Goal: Task Accomplishment & Management: Manage account settings

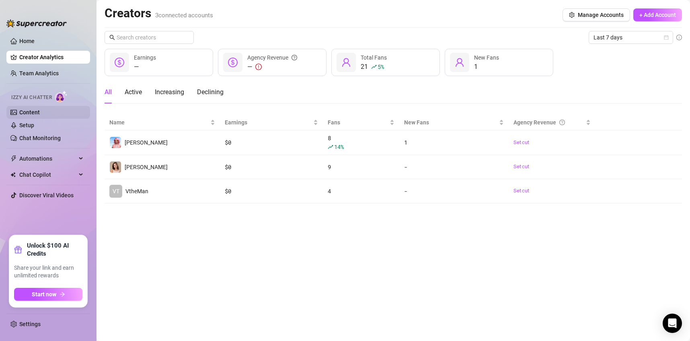
click at [32, 115] on link "Content" at bounding box center [29, 112] width 21 height 6
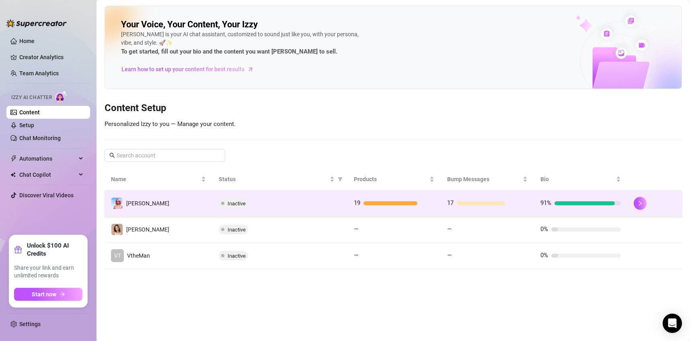
click at [296, 202] on div "Inactive" at bounding box center [280, 203] width 122 height 10
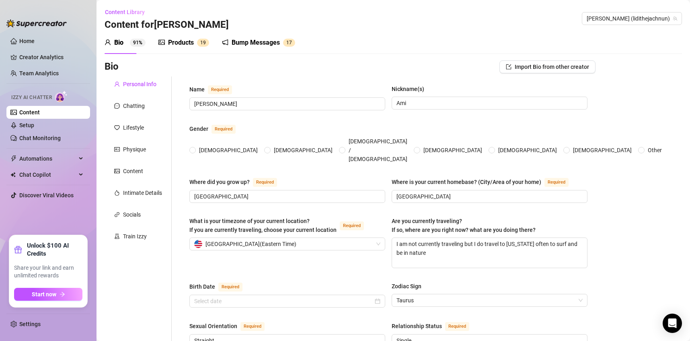
type input "[PERSON_NAME]"
type input "Ami"
type input "Toronto"
type input "Miami"
type textarea "I am not currently traveling but I do travel to Puerto Rico often to surf and b…"
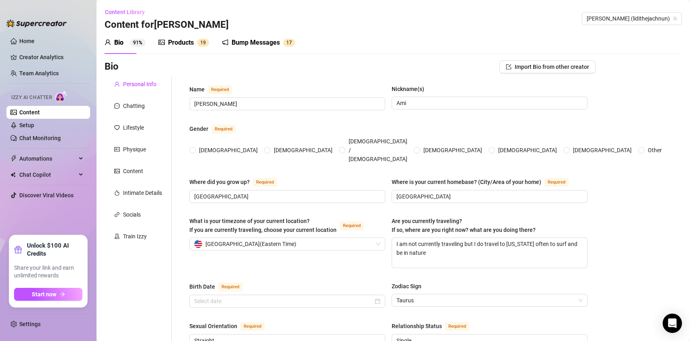
type input "Straight"
type input "Single"
type input "4 brothers (yeah that's a lot lol)"
type input "no"
type input "Chuck (Savannah cat 3yrs) Buddy and Zoey (tabi cat 1yrs old and sisters). Dog (…"
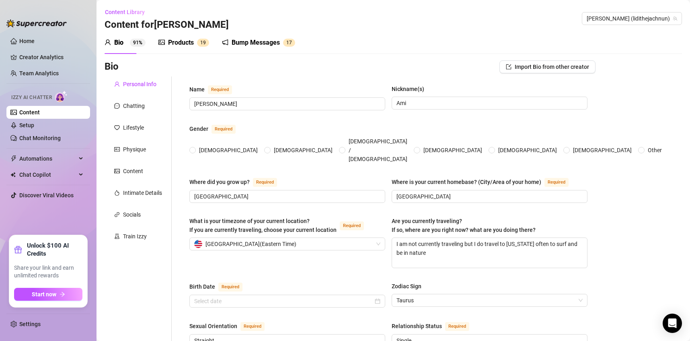
type input "I work full time on OnlyFans!"
type input "I worked as a cook in a restaurant before"
type input "high school lol"
type input "I'm not really strict"
type textarea "My life goal is to have a big piece of land and rescue animals, specifically ca…"
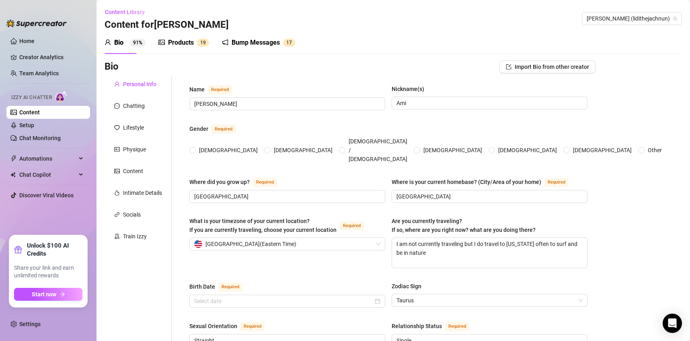
type textarea "One time I tried to impress a date by cooking dinner… and somehow set off the s…"
type textarea "I can wiggle my ears without touching them 😅 and I lowkey know way too much abo…"
type textarea "I’m basically a grandma in disguise.. I drink tea before bed, and talk to my ca…"
radio input "true"
type input "May 18th, 1999"
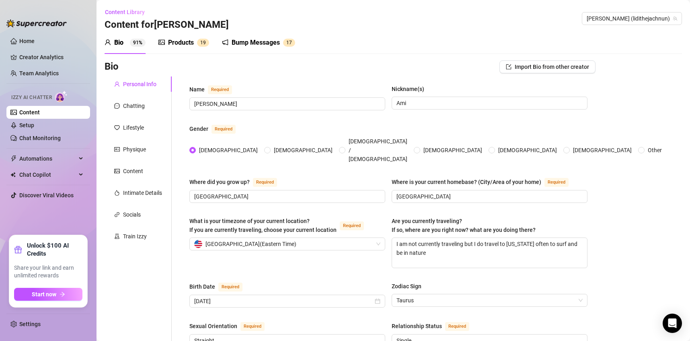
click at [175, 42] on div "Products" at bounding box center [181, 43] width 26 height 10
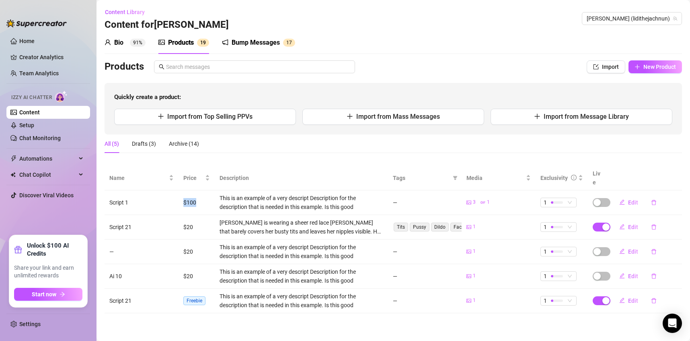
drag, startPoint x: 199, startPoint y: 193, endPoint x: 181, endPoint y: 191, distance: 17.3
click at [181, 191] on td "$100" at bounding box center [197, 202] width 36 height 25
click at [25, 123] on link "Setup" at bounding box center [26, 125] width 15 height 6
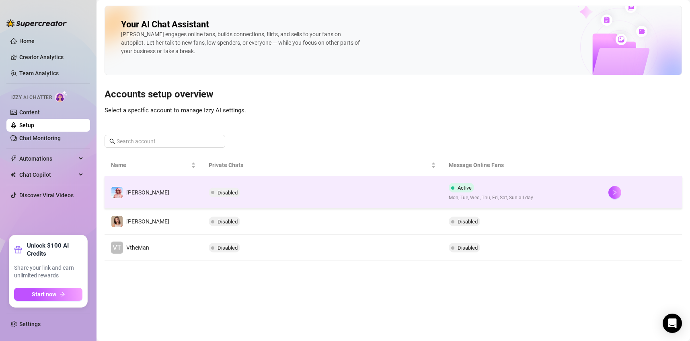
click at [393, 187] on td "Disabled" at bounding box center [322, 192] width 240 height 32
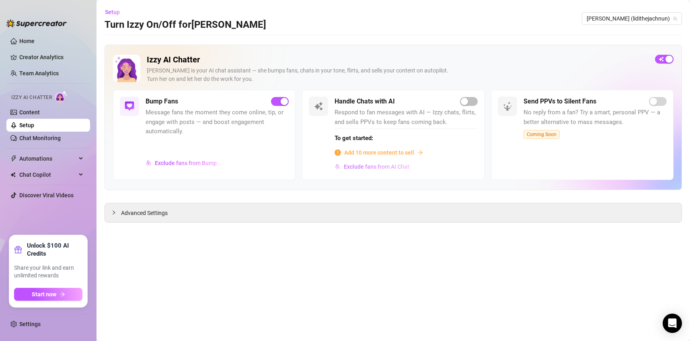
click at [393, 170] on button "Exclude fans from AI Chat" at bounding box center [372, 166] width 75 height 13
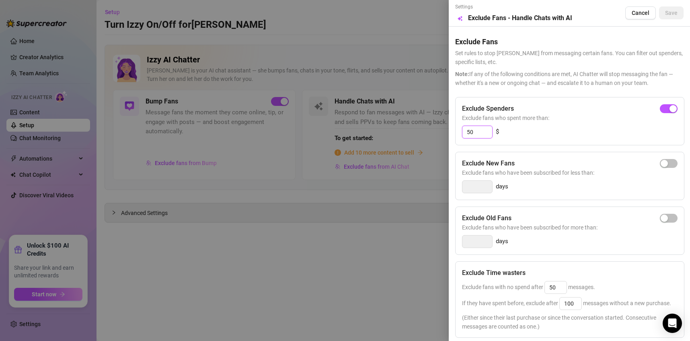
drag, startPoint x: 482, startPoint y: 132, endPoint x: 459, endPoint y: 133, distance: 23.8
click at [459, 133] on div "Exclude Spenders Exclude fans who spent more than: 50 $" at bounding box center [569, 121] width 229 height 48
type input "20"
click at [667, 162] on span "button" at bounding box center [669, 163] width 18 height 9
click at [477, 184] on input "3" at bounding box center [478, 187] width 30 height 12
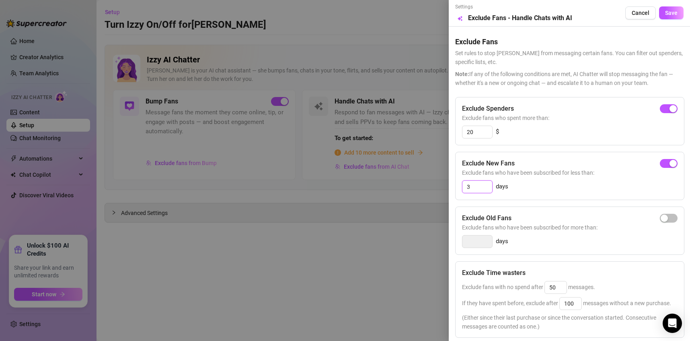
click at [477, 184] on input "3" at bounding box center [478, 187] width 30 height 12
type input "7"
click at [664, 218] on span "button" at bounding box center [669, 218] width 18 height 9
click at [479, 243] on input "14" at bounding box center [478, 241] width 30 height 12
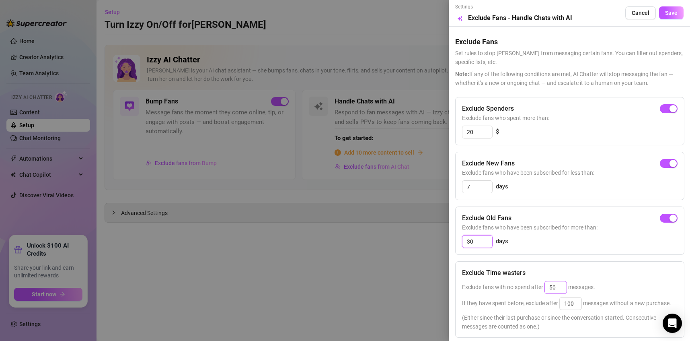
type input "30"
click at [555, 283] on input "50" at bounding box center [556, 287] width 22 height 12
type input "25"
click at [573, 307] on input "100" at bounding box center [571, 303] width 22 height 12
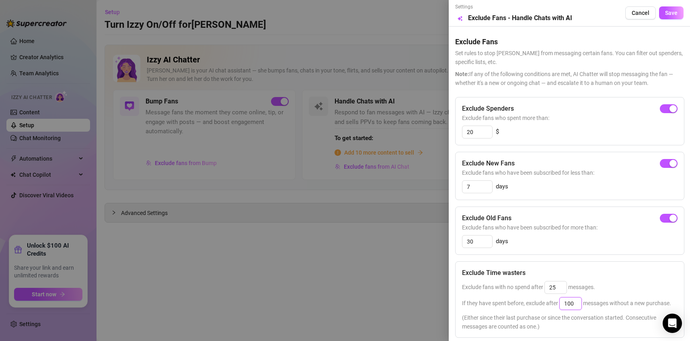
click at [573, 307] on input "100" at bounding box center [571, 303] width 22 height 12
type input "25"
click at [629, 270] on div "Exclude Time wasters" at bounding box center [570, 273] width 216 height 10
drag, startPoint x: 516, startPoint y: 105, endPoint x: 457, endPoint y: 109, distance: 59.2
click at [457, 109] on div "Exclude Spenders Exclude fans who spent more than: 20 $" at bounding box center [569, 121] width 229 height 48
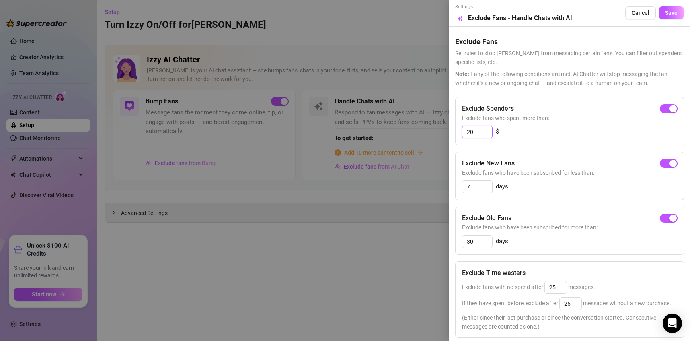
drag, startPoint x: 485, startPoint y: 135, endPoint x: 462, endPoint y: 135, distance: 22.5
click at [463, 135] on input "20" at bounding box center [478, 132] width 30 height 12
drag, startPoint x: 478, startPoint y: 132, endPoint x: 465, endPoint y: 133, distance: 13.3
click at [465, 133] on input "50" at bounding box center [478, 132] width 30 height 12
drag, startPoint x: 487, startPoint y: 129, endPoint x: 459, endPoint y: 132, distance: 28.3
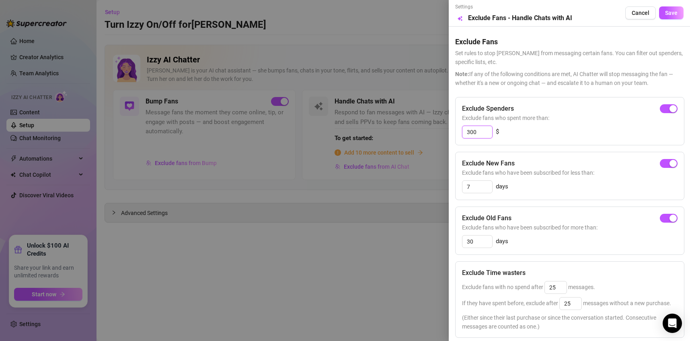
click at [459, 132] on div "Exclude Spenders Exclude fans who spent more than: 300 $" at bounding box center [569, 121] width 229 height 48
drag, startPoint x: 484, startPoint y: 135, endPoint x: 465, endPoint y: 136, distance: 19.3
click at [465, 136] on input "1500" at bounding box center [478, 132] width 30 height 12
drag, startPoint x: 481, startPoint y: 134, endPoint x: 465, endPoint y: 133, distance: 16.5
click at [465, 133] on input "20" at bounding box center [478, 132] width 30 height 12
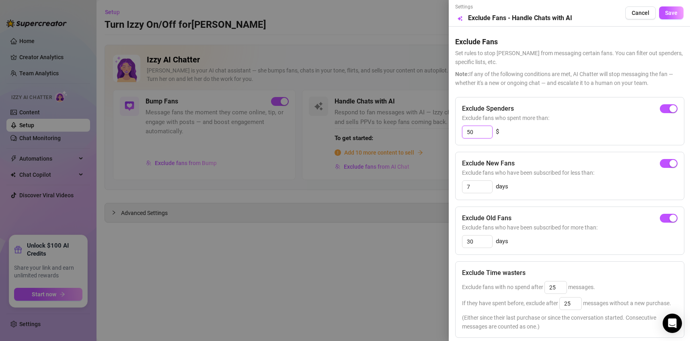
type input "50"
click at [383, 33] on div at bounding box center [345, 170] width 690 height 341
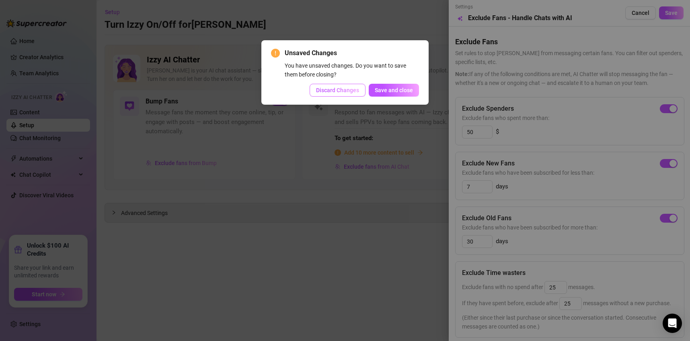
click at [346, 90] on span "Discard Changes" at bounding box center [337, 90] width 43 height 6
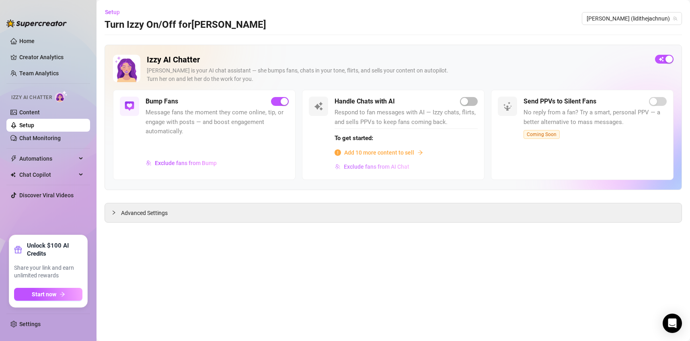
click at [376, 170] on button "Exclude fans from AI Chat" at bounding box center [372, 166] width 75 height 13
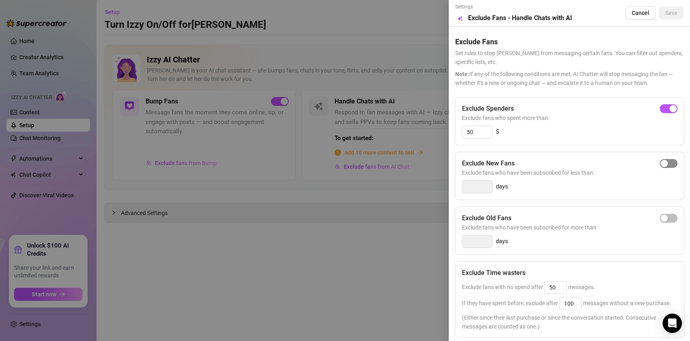
click at [665, 165] on span "button" at bounding box center [669, 163] width 18 height 9
click at [474, 185] on input "3" at bounding box center [478, 187] width 30 height 12
type input "7"
click at [661, 216] on div "button" at bounding box center [664, 217] width 7 height 7
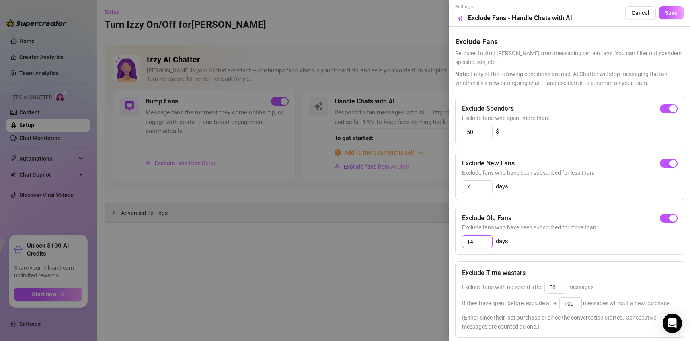
click at [483, 243] on input "14" at bounding box center [478, 241] width 30 height 12
type input "30"
click at [561, 281] on input "50" at bounding box center [556, 287] width 22 height 12
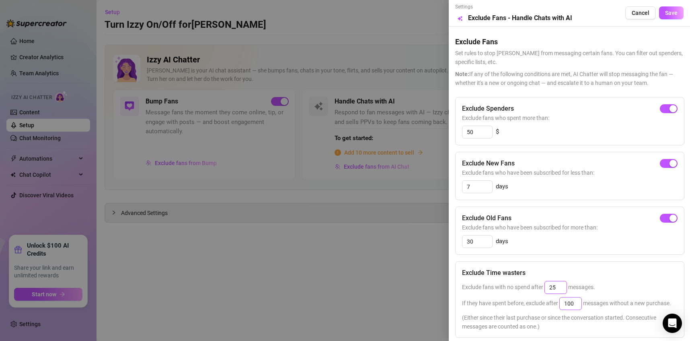
type input "25"
click at [570, 300] on input "100" at bounding box center [571, 303] width 22 height 12
type input "25"
click at [594, 286] on span "Exclude fans with no spend after 25 messages." at bounding box center [528, 287] width 133 height 6
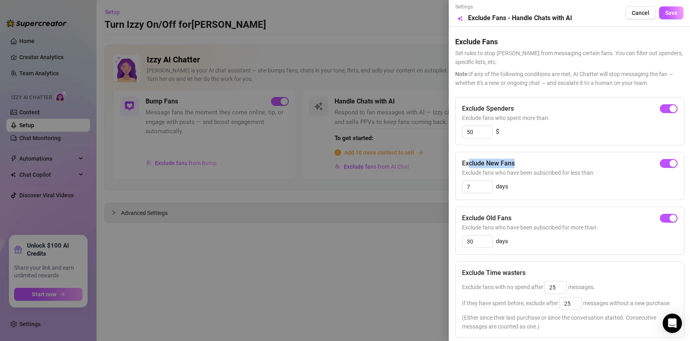
drag, startPoint x: 521, startPoint y: 161, endPoint x: 469, endPoint y: 158, distance: 52.7
click at [469, 158] on div "Exclude New Fans" at bounding box center [570, 163] width 216 height 10
drag, startPoint x: 602, startPoint y: 170, endPoint x: 461, endPoint y: 171, distance: 141.2
click at [461, 171] on div "Exclude New Fans Exclude fans who have been subscribed for less than: 7 days" at bounding box center [569, 176] width 229 height 48
drag, startPoint x: 537, startPoint y: 189, endPoint x: 531, endPoint y: 189, distance: 5.6
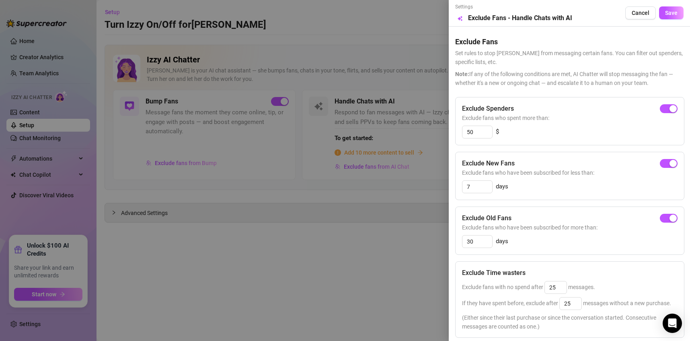
click at [537, 189] on div "7 days" at bounding box center [570, 186] width 216 height 13
drag, startPoint x: 475, startPoint y: 132, endPoint x: 438, endPoint y: 126, distance: 38.0
click at [438, 126] on div "Settings Preview Exclude Fans - Handle Chats with AI Cancel Save Exclude Fans S…" at bounding box center [345, 170] width 690 height 341
type input "20"
drag, startPoint x: 473, startPoint y: 173, endPoint x: 613, endPoint y: 172, distance: 139.2
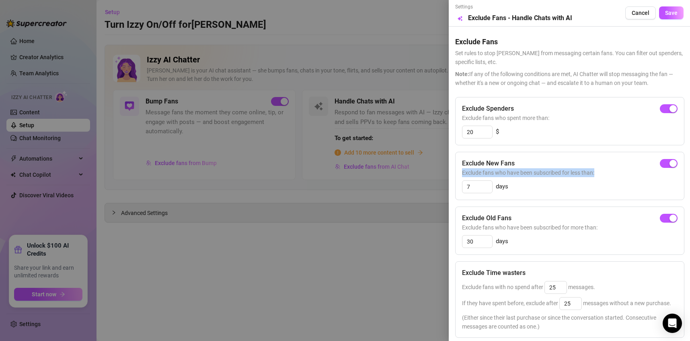
click at [613, 172] on span "Exclude fans who have been subscribed for less than:" at bounding box center [570, 172] width 216 height 9
drag, startPoint x: 580, startPoint y: 291, endPoint x: 557, endPoint y: 290, distance: 23.7
click at [570, 289] on div "Exclude fans with no spend after 25 messages." at bounding box center [570, 287] width 216 height 13
drag, startPoint x: 487, startPoint y: 291, endPoint x: 579, endPoint y: 287, distance: 91.8
click at [545, 290] on div "Exclude fans with no spend after 25 messages." at bounding box center [570, 287] width 216 height 13
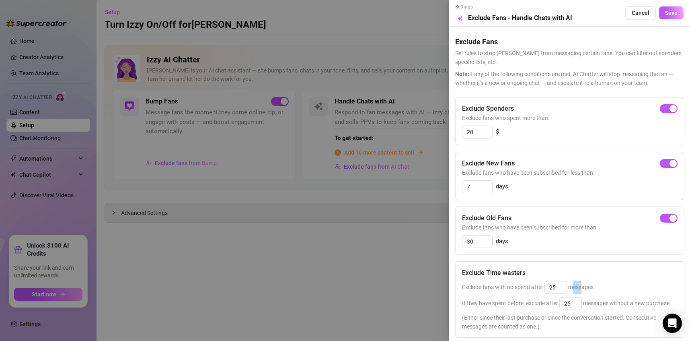
drag, startPoint x: 582, startPoint y: 288, endPoint x: 572, endPoint y: 290, distance: 10.3
click at [572, 290] on span "Exclude fans with no spend after 25 messages." at bounding box center [528, 287] width 133 height 6
click at [617, 287] on div "Exclude fans with no spend after 25 messages." at bounding box center [570, 287] width 216 height 13
click at [670, 160] on div "button" at bounding box center [673, 163] width 7 height 7
drag, startPoint x: 461, startPoint y: 220, endPoint x: 522, endPoint y: 217, distance: 62.0
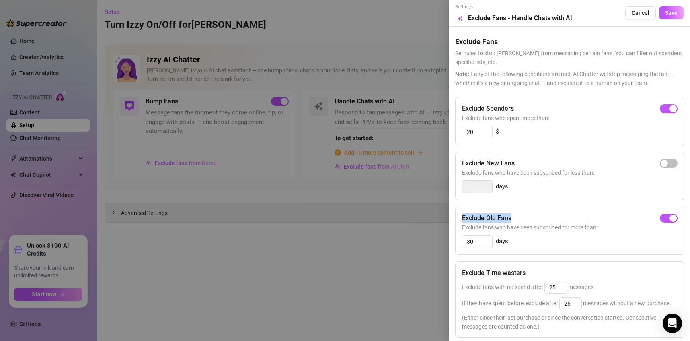
click at [522, 217] on div "Exclude Old Fans Exclude fans who have been subscribed for more than: 30 days" at bounding box center [569, 230] width 229 height 48
click at [490, 241] on input "30" at bounding box center [478, 241] width 30 height 12
drag, startPoint x: 481, startPoint y: 134, endPoint x: 461, endPoint y: 130, distance: 20.8
click at [461, 130] on div "Exclude Spenders Exclude fans who spent more than: 20 $" at bounding box center [569, 121] width 229 height 48
type input "500"
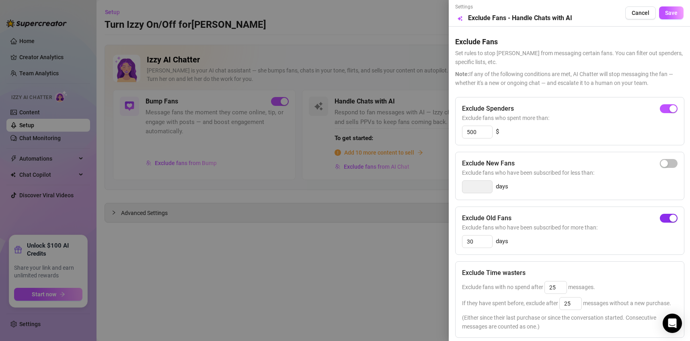
click at [670, 218] on div "button" at bounding box center [673, 217] width 7 height 7
drag, startPoint x: 458, startPoint y: 285, endPoint x: 606, endPoint y: 295, distance: 148.4
click at [606, 295] on div "Exclude Time wasters Exclude fans with no spend after 25 messages. If they have…" at bounding box center [569, 299] width 229 height 76
drag, startPoint x: 481, startPoint y: 305, endPoint x: 513, endPoint y: 303, distance: 31.4
click at [513, 303] on span "If they have spent before, exclude after 25 messages without a new purchase." at bounding box center [566, 303] width 209 height 6
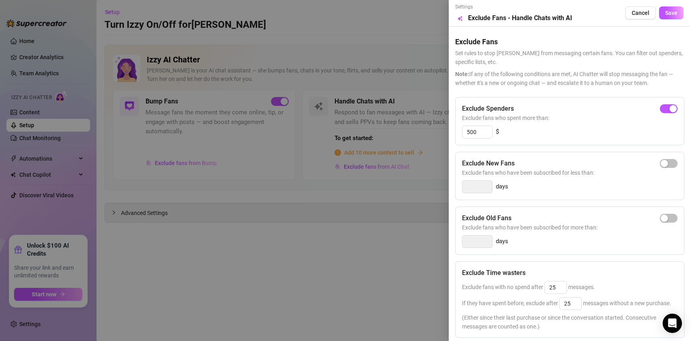
click at [534, 288] on span "Exclude fans with no spend after 25 messages." at bounding box center [528, 287] width 133 height 6
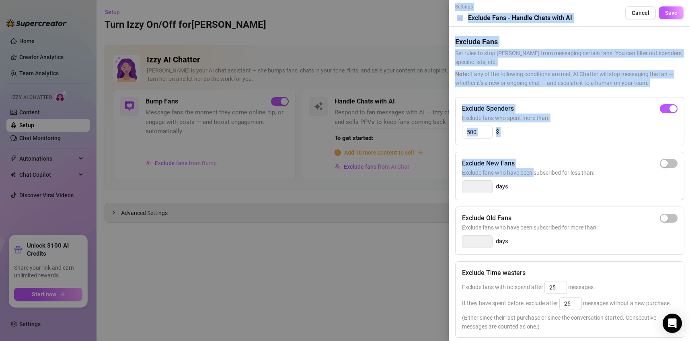
drag, startPoint x: 534, startPoint y: 169, endPoint x: 464, endPoint y: 160, distance: 70.2
click at [452, 160] on div "Settings Preview Exclude Fans - Handle Chats with AI Cancel Save Exclude Fans S…" at bounding box center [569, 170] width 241 height 341
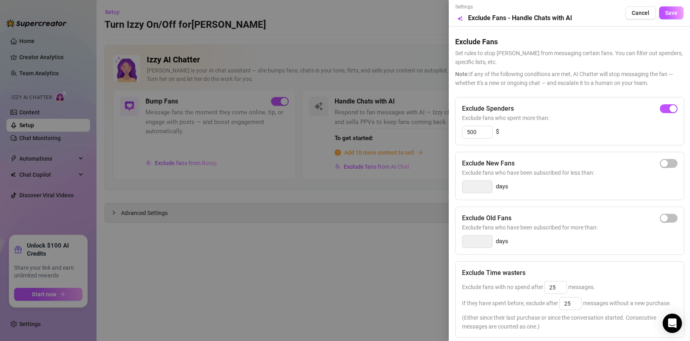
click at [507, 158] on h5 "Exclude New Fans" at bounding box center [488, 163] width 53 height 10
click at [512, 159] on h5 "Exclude New Fans" at bounding box center [488, 163] width 53 height 10
click at [500, 162] on h5 "Exclude New Fans" at bounding box center [488, 163] width 53 height 10
drag, startPoint x: 517, startPoint y: 217, endPoint x: 469, endPoint y: 217, distance: 47.9
click at [469, 217] on div "Exclude Old Fans" at bounding box center [570, 218] width 216 height 10
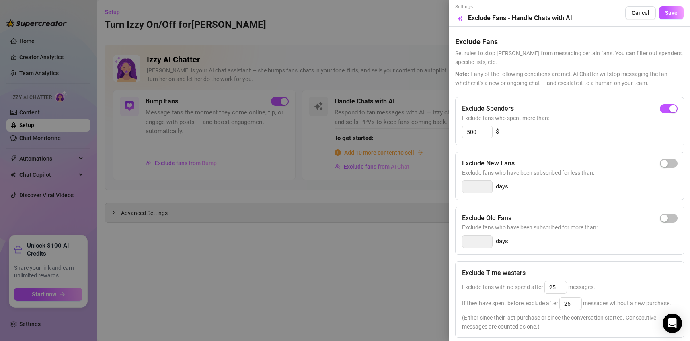
click at [517, 217] on div "Exclude Old Fans" at bounding box center [570, 218] width 216 height 10
drag, startPoint x: 480, startPoint y: 134, endPoint x: 420, endPoint y: 130, distance: 60.1
click at [420, 130] on div "Settings Preview Exclude Fans - Handle Chats with AI Cancel Save Exclude Fans S…" at bounding box center [345, 170] width 690 height 341
click at [518, 134] on div "50 $" at bounding box center [570, 131] width 216 height 13
drag, startPoint x: 526, startPoint y: 119, endPoint x: 457, endPoint y: 119, distance: 69.2
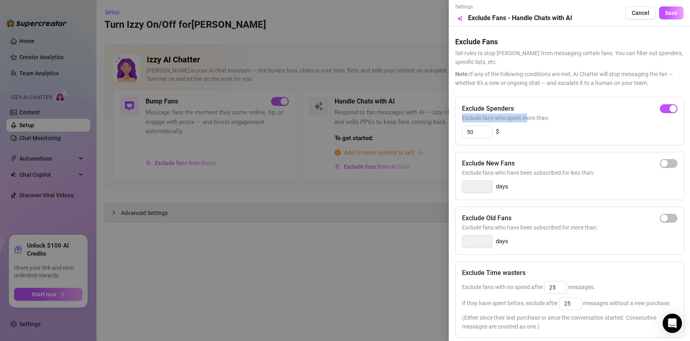
click at [457, 119] on div "Exclude Spenders Exclude fans who spent more than: 50 $" at bounding box center [569, 121] width 229 height 48
click at [474, 131] on input "50" at bounding box center [478, 132] width 30 height 12
drag, startPoint x: 486, startPoint y: 134, endPoint x: 445, endPoint y: 134, distance: 41.0
click at [445, 134] on div "Settings Preview Exclude Fans - Handle Chats with AI Cancel Save Exclude Fans S…" at bounding box center [345, 170] width 690 height 341
drag, startPoint x: 481, startPoint y: 134, endPoint x: 447, endPoint y: 132, distance: 33.8
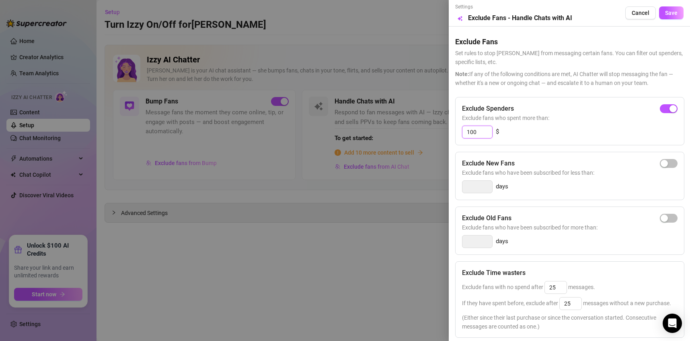
click at [441, 132] on div "Settings Preview Exclude Fans - Handle Chats with AI Cancel Save Exclude Fans S…" at bounding box center [345, 170] width 690 height 341
click at [485, 128] on input "100" at bounding box center [478, 132] width 30 height 12
type input "100"
click at [638, 12] on span "Cancel" at bounding box center [641, 13] width 18 height 6
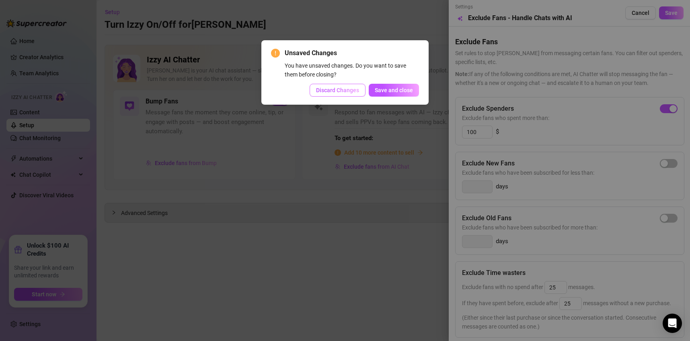
click at [348, 94] on button "Discard Changes" at bounding box center [338, 90] width 56 height 13
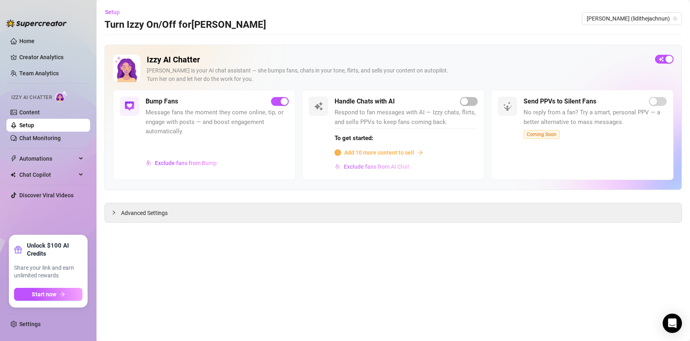
click at [367, 166] on span "Exclude fans from AI Chat" at bounding box center [377, 166] width 66 height 6
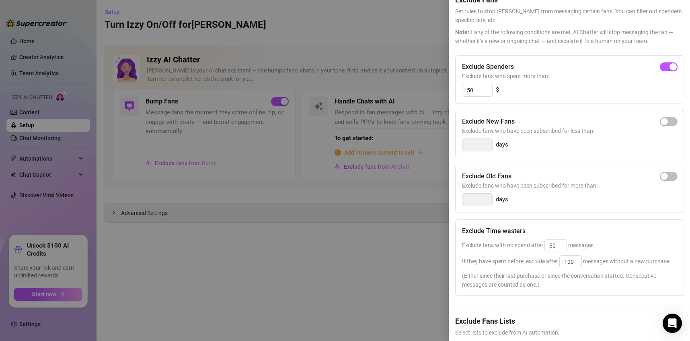
scroll to position [88, 0]
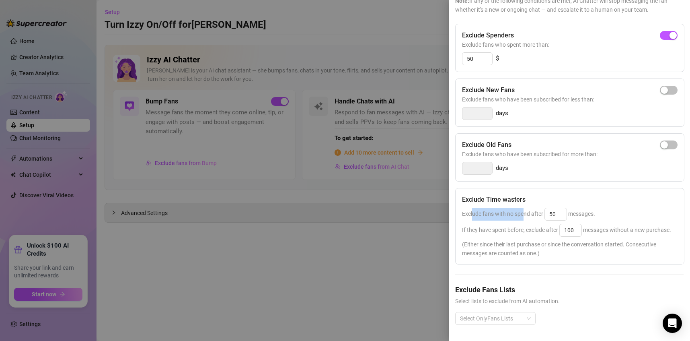
drag, startPoint x: 492, startPoint y: 197, endPoint x: 524, endPoint y: 193, distance: 32.0
click at [524, 208] on div "Exclude fans with no spend after 50 messages." at bounding box center [570, 214] width 216 height 13
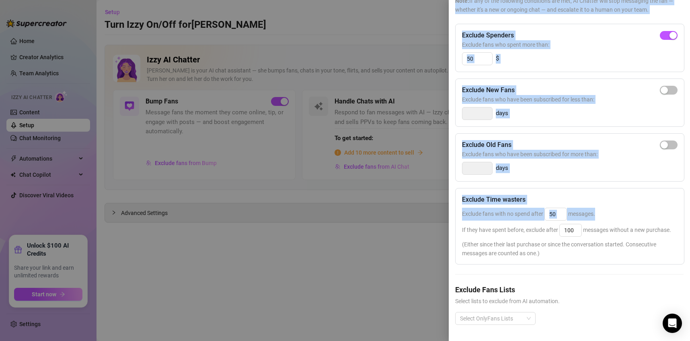
drag, startPoint x: 599, startPoint y: 201, endPoint x: 446, endPoint y: 200, distance: 153.2
click at [446, 200] on div "Settings Preview Exclude Fans - Handle Chats with AI Cancel Save Exclude Fans S…" at bounding box center [345, 170] width 690 height 341
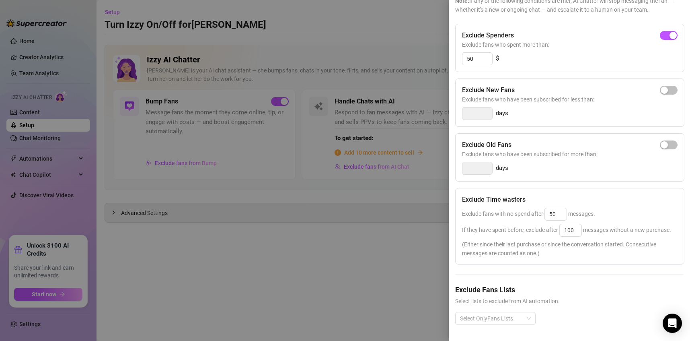
click at [491, 226] on span "If they have spent before, exclude after 100 messages without a new purchase." at bounding box center [566, 229] width 209 height 6
drag, startPoint x: 519, startPoint y: 78, endPoint x: 461, endPoint y: 78, distance: 58.3
click at [461, 78] on div "Exclude New Fans Exclude fans who have been subscribed for less than: days" at bounding box center [569, 102] width 229 height 48
click at [587, 95] on span "Exclude fans who have been subscribed for less than:" at bounding box center [570, 99] width 216 height 9
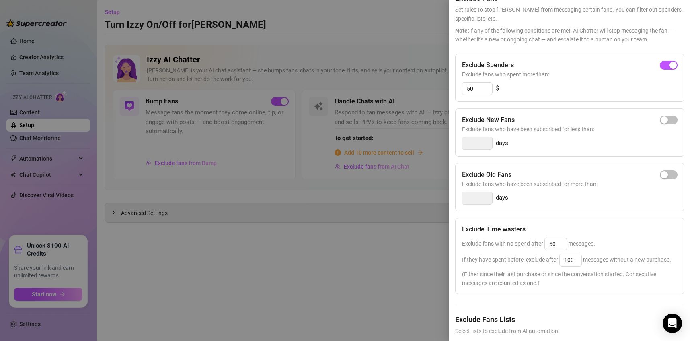
scroll to position [0, 0]
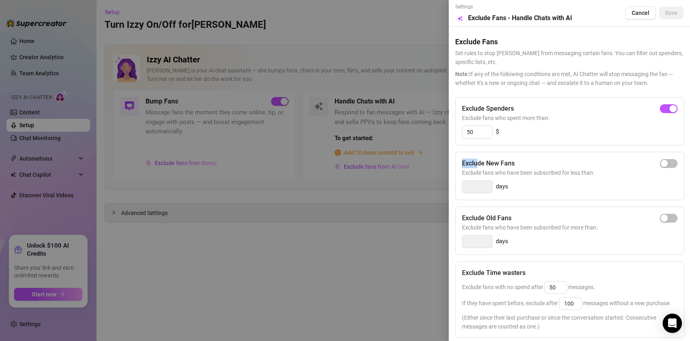
drag, startPoint x: 477, startPoint y: 161, endPoint x: 532, endPoint y: 157, distance: 55.7
click at [532, 157] on div "Exclude New Fans Exclude fans who have been subscribed for less than: days" at bounding box center [569, 176] width 229 height 48
drag, startPoint x: 469, startPoint y: 220, endPoint x: 527, endPoint y: 220, distance: 58.3
click at [527, 220] on div "Exclude Old Fans" at bounding box center [570, 218] width 216 height 10
drag, startPoint x: 512, startPoint y: 111, endPoint x: 454, endPoint y: 115, distance: 58.5
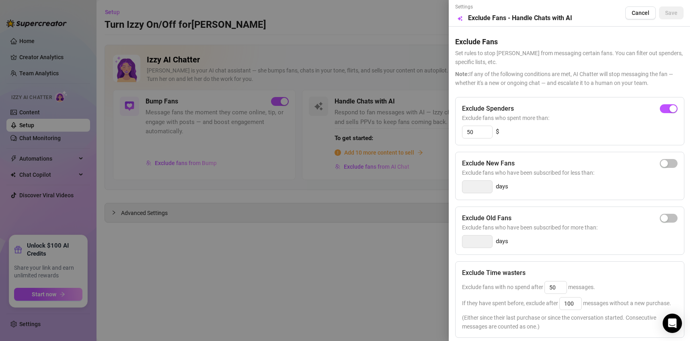
click at [454, 115] on div "Settings Preview Exclude Fans - Handle Chats with AI Cancel Save Exclude Fans S…" at bounding box center [569, 170] width 241 height 341
click at [473, 136] on input "50" at bounding box center [478, 132] width 30 height 12
drag, startPoint x: 480, startPoint y: 134, endPoint x: 459, endPoint y: 134, distance: 20.5
click at [459, 134] on div "Exclude Spenders Exclude fans who spent more than: 50 $" at bounding box center [569, 121] width 229 height 48
click at [568, 104] on div "Exclude Spenders" at bounding box center [570, 109] width 216 height 10
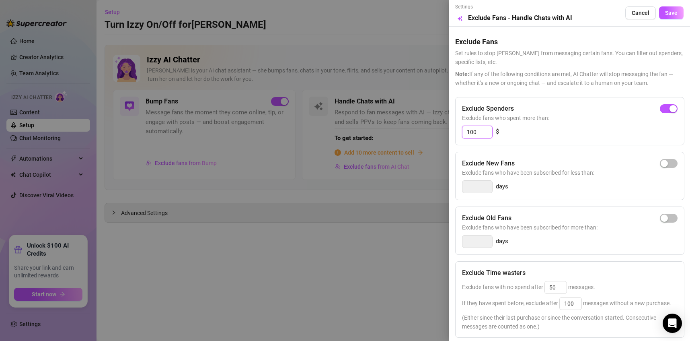
click at [485, 135] on input "100" at bounding box center [478, 132] width 30 height 12
drag, startPoint x: 481, startPoint y: 134, endPoint x: 448, endPoint y: 134, distance: 33.0
click at [448, 134] on div "Settings Preview Exclude Fans - Handle Chats with AI Cancel Save Exclude Fans S…" at bounding box center [345, 170] width 690 height 341
type input "500"
click at [638, 13] on span "Cancel" at bounding box center [641, 13] width 18 height 6
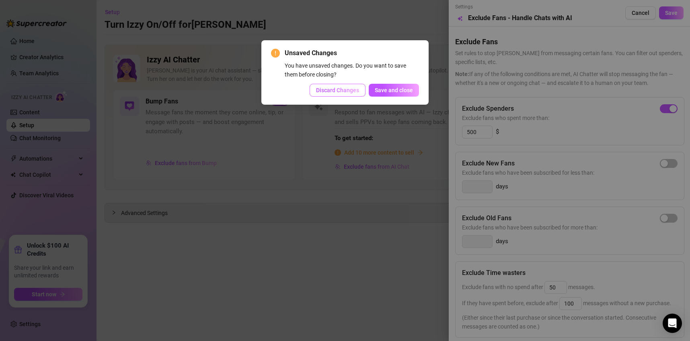
click at [338, 93] on span "Discard Changes" at bounding box center [337, 90] width 43 height 6
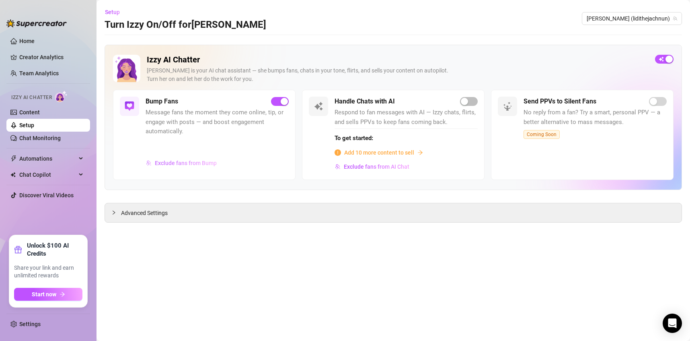
click at [173, 165] on span "Exclude fans from Bump" at bounding box center [186, 163] width 62 height 6
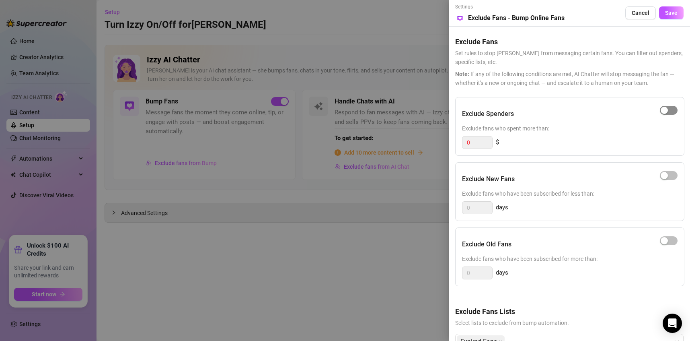
drag, startPoint x: 668, startPoint y: 114, endPoint x: 669, endPoint y: 110, distance: 4.7
click at [668, 114] on div at bounding box center [669, 110] width 18 height 13
click at [669, 110] on span "button" at bounding box center [669, 110] width 18 height 9
click at [475, 144] on input "0" at bounding box center [478, 142] width 30 height 12
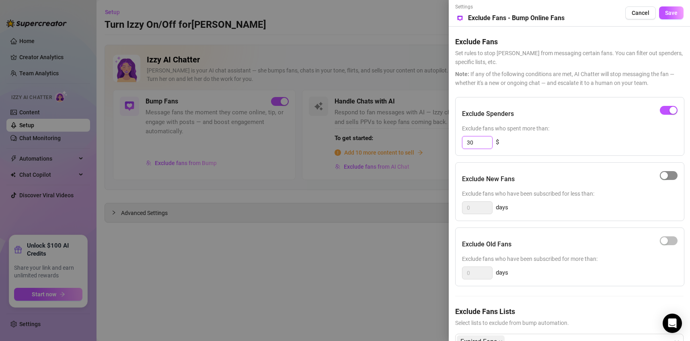
type input "30"
click at [670, 173] on span "button" at bounding box center [669, 175] width 18 height 9
click at [472, 204] on input "0" at bounding box center [478, 208] width 30 height 12
type input "10"
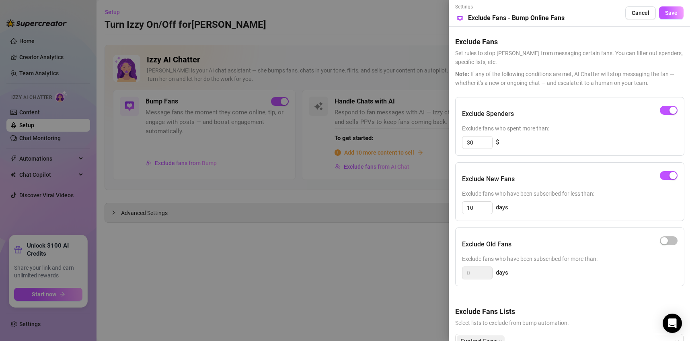
drag, startPoint x: 669, startPoint y: 241, endPoint x: 625, endPoint y: 251, distance: 44.9
click at [670, 241] on span "button" at bounding box center [669, 240] width 18 height 9
click at [473, 275] on input "0" at bounding box center [478, 273] width 30 height 12
type input "180"
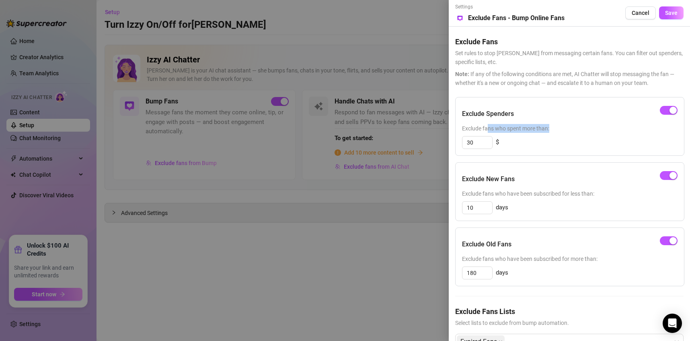
drag, startPoint x: 488, startPoint y: 128, endPoint x: 558, endPoint y: 128, distance: 69.6
click at [558, 128] on span "Exclude fans who spent more than:" at bounding box center [570, 128] width 216 height 9
click at [557, 129] on span "Exclude fans who spent more than:" at bounding box center [570, 128] width 216 height 9
drag, startPoint x: 556, startPoint y: 125, endPoint x: 462, endPoint y: 122, distance: 93.7
click at [462, 122] on div "Exclude Spenders Exclude fans who spent more than: 30 $" at bounding box center [569, 126] width 229 height 59
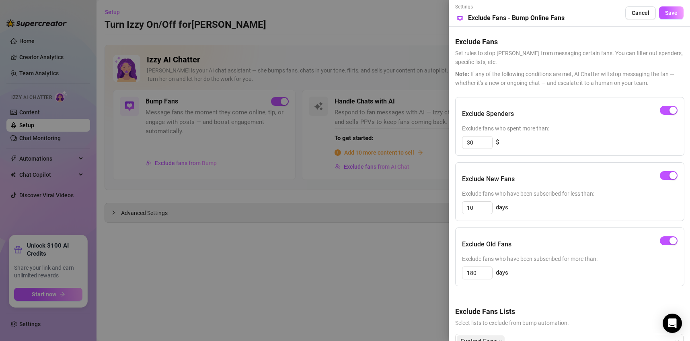
click at [514, 139] on div "30 $" at bounding box center [570, 142] width 216 height 13
drag, startPoint x: 461, startPoint y: 178, endPoint x: 517, endPoint y: 177, distance: 56.7
click at [517, 177] on div "Exclude New Fans Exclude fans who have been subscribed for less than: 10 days" at bounding box center [569, 191] width 229 height 59
drag, startPoint x: 505, startPoint y: 193, endPoint x: 600, endPoint y: 195, distance: 95.4
click at [600, 195] on span "Exclude fans who have been subscribed for less than:" at bounding box center [570, 193] width 216 height 9
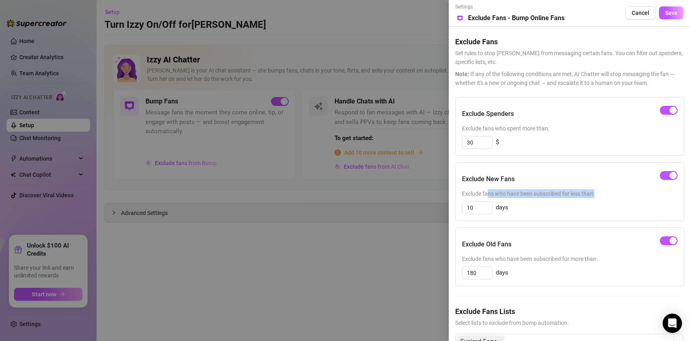
click at [604, 196] on span "Exclude fans who have been subscribed for less than:" at bounding box center [570, 193] width 216 height 9
drag, startPoint x: 605, startPoint y: 312, endPoint x: 607, endPoint y: 303, distance: 9.0
click at [606, 306] on h5 "Exclude Fans Lists" at bounding box center [569, 311] width 228 height 11
drag, startPoint x: 463, startPoint y: 243, endPoint x: 543, endPoint y: 246, distance: 80.5
click at [543, 246] on div "Exclude Old Fans" at bounding box center [570, 244] width 216 height 20
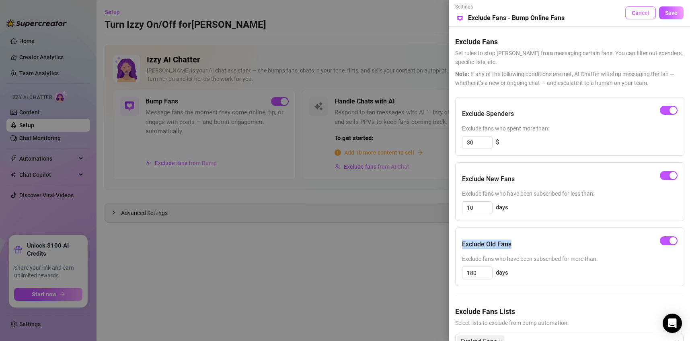
click at [640, 14] on span "Cancel" at bounding box center [641, 13] width 18 height 6
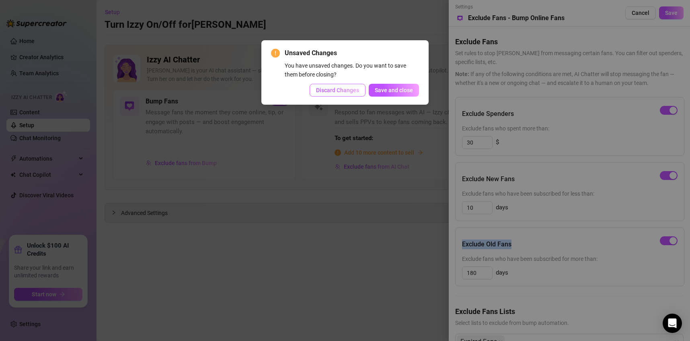
click at [341, 92] on span "Discard Changes" at bounding box center [337, 90] width 43 height 6
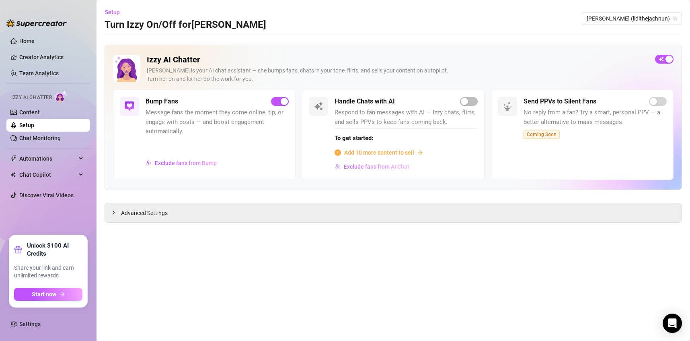
click at [379, 167] on span "Exclude fans from AI Chat" at bounding box center [377, 166] width 66 height 6
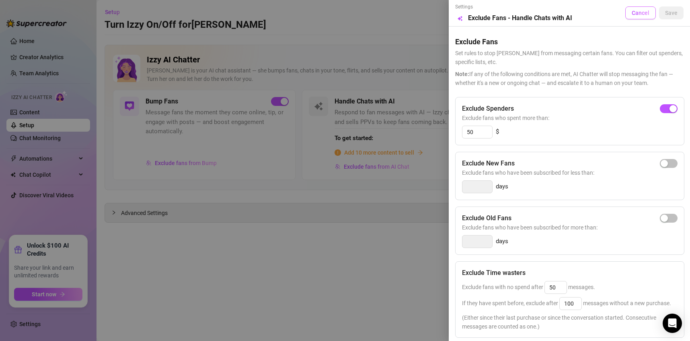
click at [632, 12] on span "Cancel" at bounding box center [641, 13] width 18 height 6
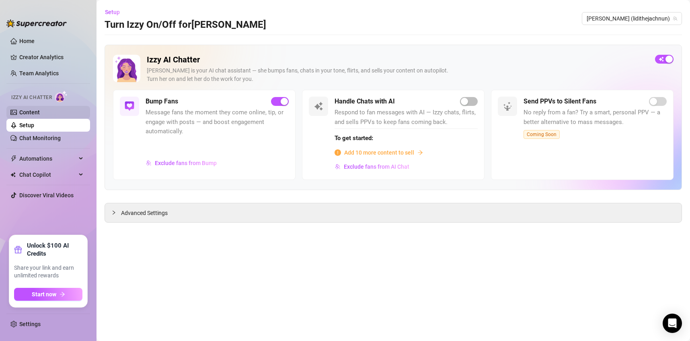
click at [40, 112] on link "Content" at bounding box center [29, 112] width 21 height 6
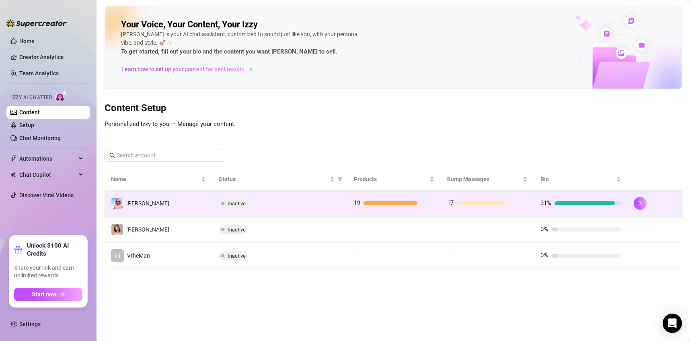
click at [517, 199] on div "17" at bounding box center [487, 203] width 80 height 10
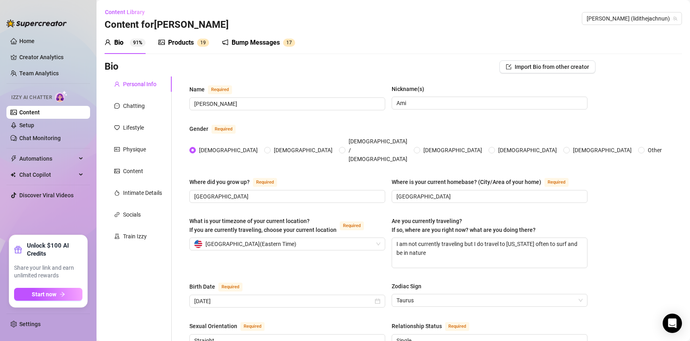
click at [263, 41] on div "Bump Messages" at bounding box center [256, 43] width 48 height 10
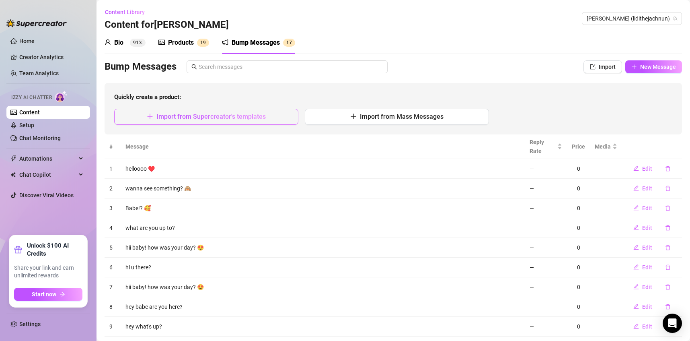
click at [205, 120] on button "Import from Supercreator's templates" at bounding box center [206, 117] width 184 height 16
type textarea "Type your message here..."
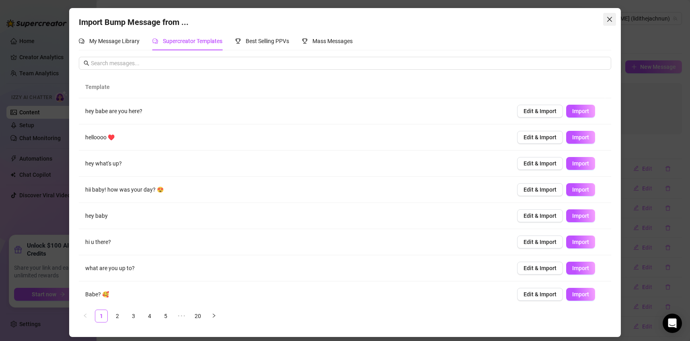
click at [609, 21] on icon "close" at bounding box center [610, 19] width 6 height 6
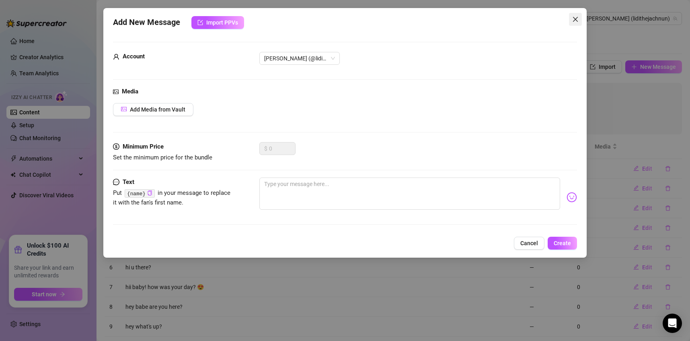
click at [576, 20] on icon "close" at bounding box center [575, 19] width 5 height 5
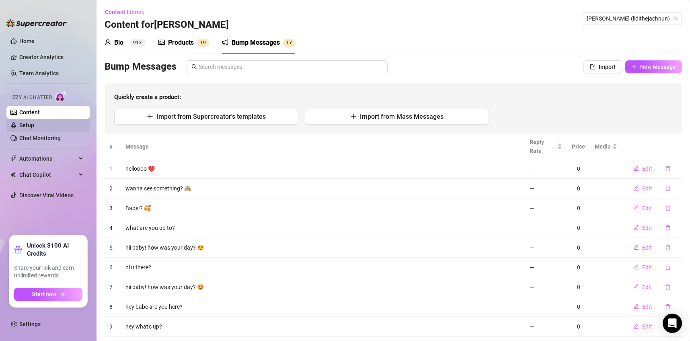
click at [34, 122] on link "Setup" at bounding box center [26, 125] width 15 height 6
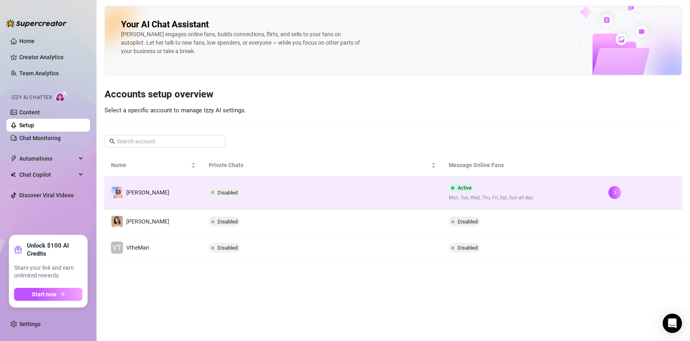
click at [384, 201] on td "Disabled" at bounding box center [322, 192] width 240 height 32
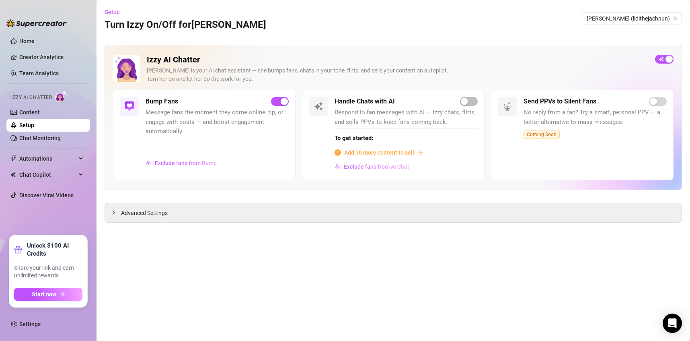
click at [401, 168] on span "Exclude fans from AI Chat" at bounding box center [377, 166] width 66 height 6
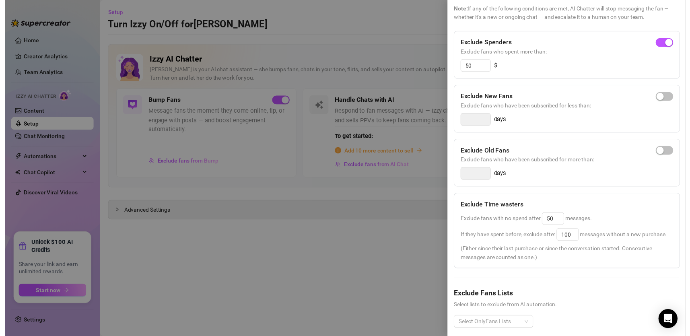
scroll to position [88, 0]
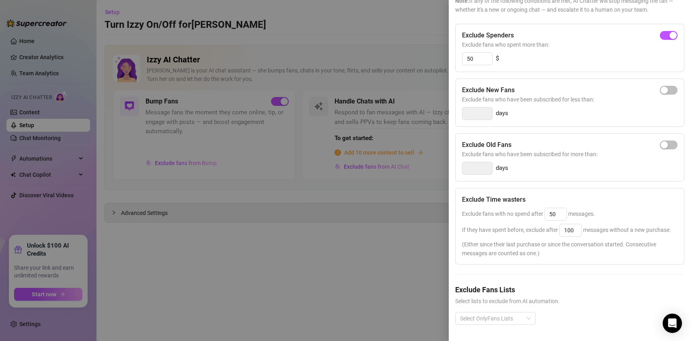
click at [287, 209] on div at bounding box center [345, 170] width 690 height 341
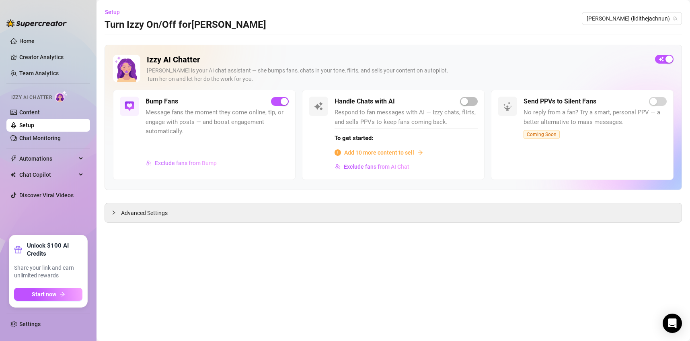
click at [204, 160] on span "Exclude fans from Bump" at bounding box center [186, 163] width 62 height 6
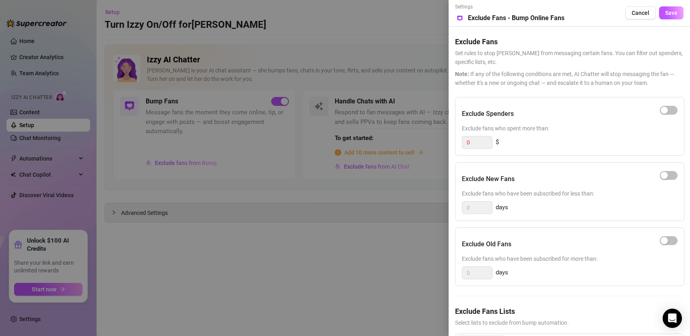
click at [586, 316] on h5 "Exclude Fans Lists" at bounding box center [569, 311] width 228 height 11
drag, startPoint x: 586, startPoint y: 316, endPoint x: 540, endPoint y: 315, distance: 45.5
click at [566, 315] on h5 "Exclude Fans Lists" at bounding box center [569, 311] width 228 height 11
click at [539, 315] on h5 "Exclude Fans Lists" at bounding box center [569, 311] width 228 height 11
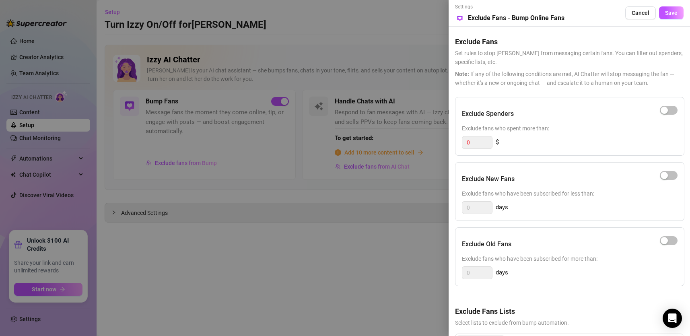
drag, startPoint x: 554, startPoint y: 313, endPoint x: 589, endPoint y: 318, distance: 34.9
click at [554, 313] on h5 "Exclude Fans Lists" at bounding box center [569, 311] width 228 height 11
click at [592, 319] on span "Select lists to exclude from bump automation." at bounding box center [569, 322] width 228 height 9
click at [559, 316] on div "Exclude Fans Lists Select lists to exclude from bump automation." at bounding box center [569, 316] width 228 height 21
drag, startPoint x: 559, startPoint y: 317, endPoint x: 593, endPoint y: 318, distance: 33.4
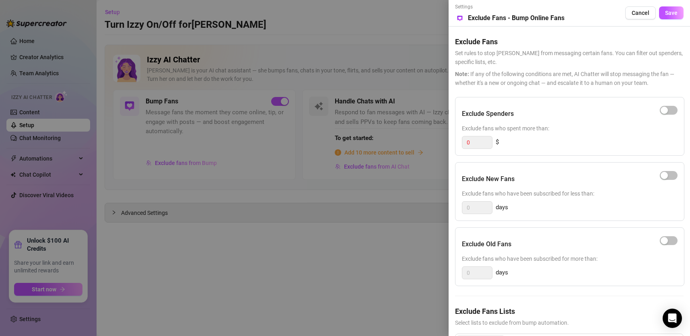
click at [559, 317] on div "Exclude Fans Lists Select lists to exclude from bump automation." at bounding box center [569, 316] width 228 height 21
click at [601, 319] on span "Select lists to exclude from bump automation." at bounding box center [569, 322] width 228 height 9
click at [606, 326] on span "Select lists to exclude from bump automation." at bounding box center [569, 322] width 228 height 9
drag, startPoint x: 606, startPoint y: 327, endPoint x: 611, endPoint y: 317, distance: 11.3
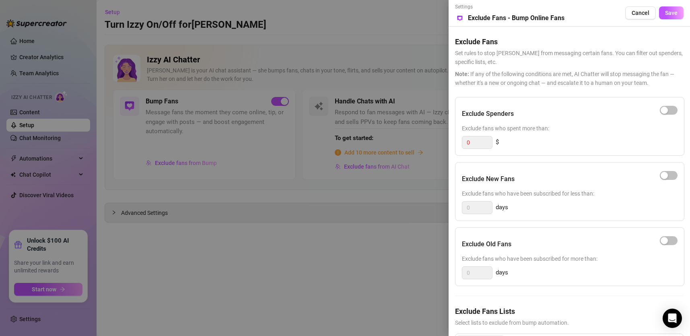
click at [606, 327] on span "Select lists to exclude from bump automation." at bounding box center [569, 322] width 228 height 9
click at [611, 317] on div "Exclude Fans Lists Select lists to exclude from bump automation." at bounding box center [569, 316] width 228 height 21
drag, startPoint x: 612, startPoint y: 317, endPoint x: 613, endPoint y: 321, distance: 4.3
click at [613, 320] on div "Exclude Fans Lists Select lists to exclude from bump automation." at bounding box center [569, 316] width 228 height 21
click at [612, 317] on div "Exclude Fans Lists Select lists to exclude from bump automation." at bounding box center [569, 316] width 228 height 21
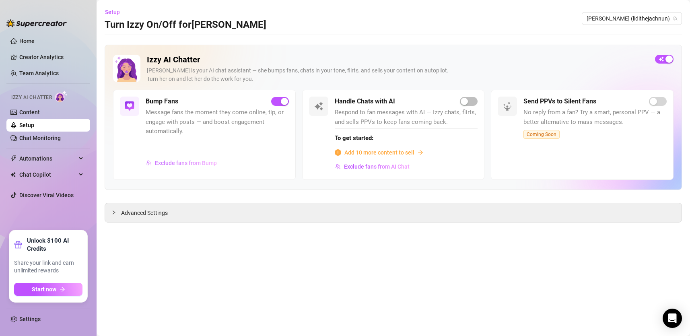
click at [175, 165] on span "Exclude fans from Bump" at bounding box center [186, 163] width 62 height 6
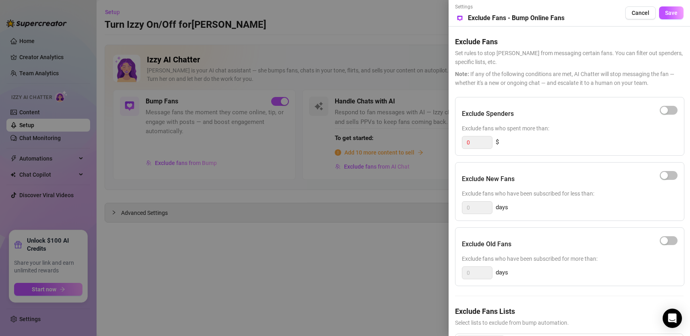
click at [388, 249] on div at bounding box center [345, 168] width 690 height 336
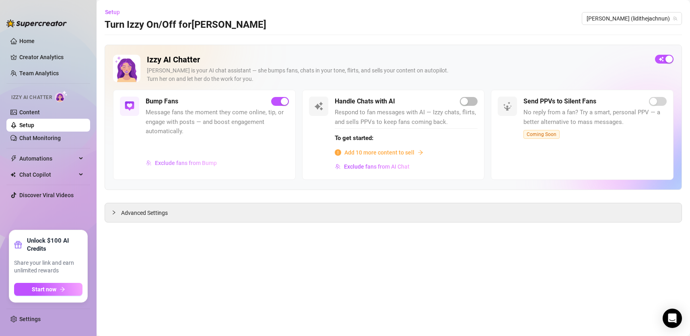
click at [191, 160] on span "Exclude fans from Bump" at bounding box center [186, 163] width 62 height 6
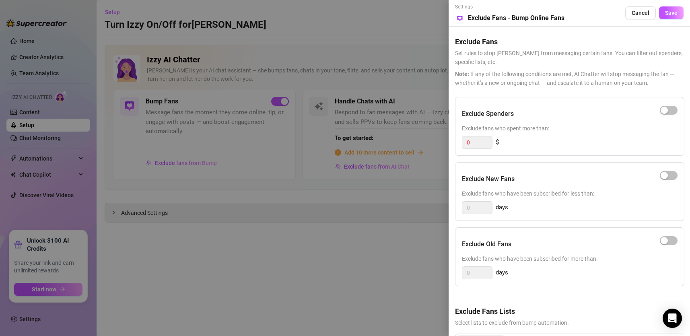
click at [163, 289] on div at bounding box center [345, 168] width 690 height 336
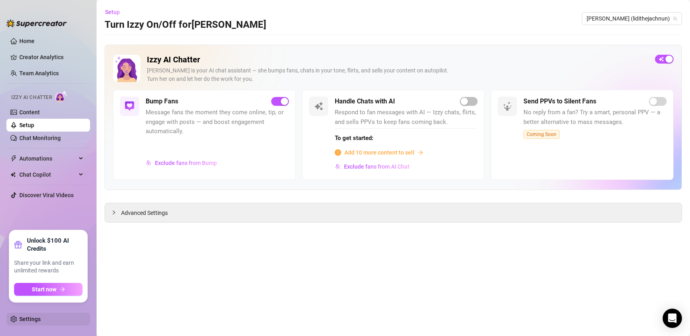
click at [39, 317] on link "Settings" at bounding box center [29, 319] width 21 height 6
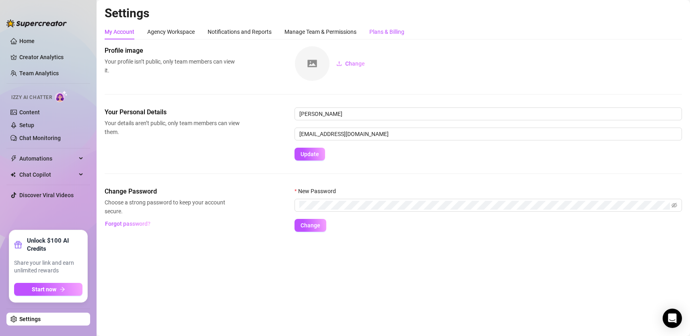
click at [386, 30] on div "Plans & Billing" at bounding box center [386, 31] width 35 height 9
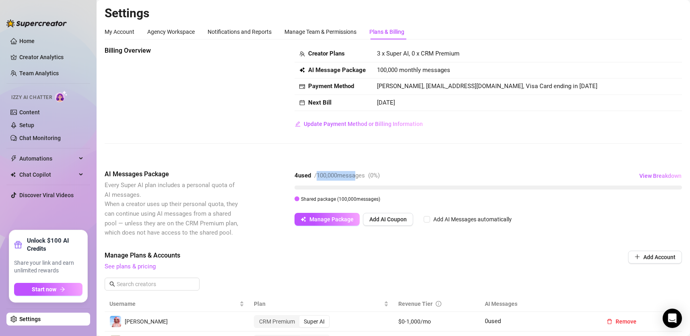
drag, startPoint x: 319, startPoint y: 174, endPoint x: 359, endPoint y: 175, distance: 39.4
click at [359, 175] on span "/ 100,000 messages" at bounding box center [339, 175] width 51 height 7
